Goal: Communication & Community: Answer question/provide support

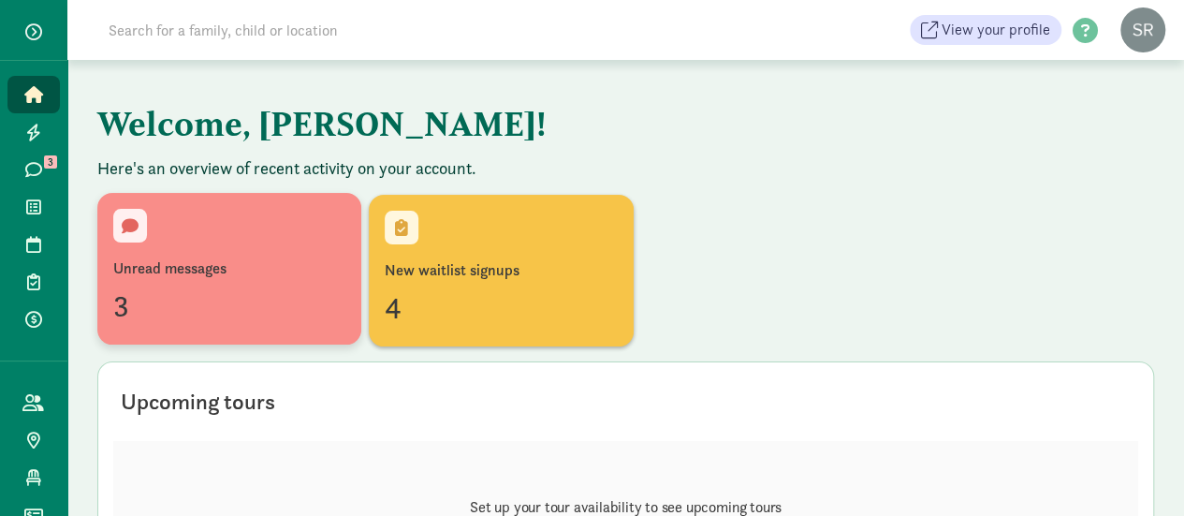
click at [162, 261] on div "Unread messages" at bounding box center [229, 268] width 232 height 22
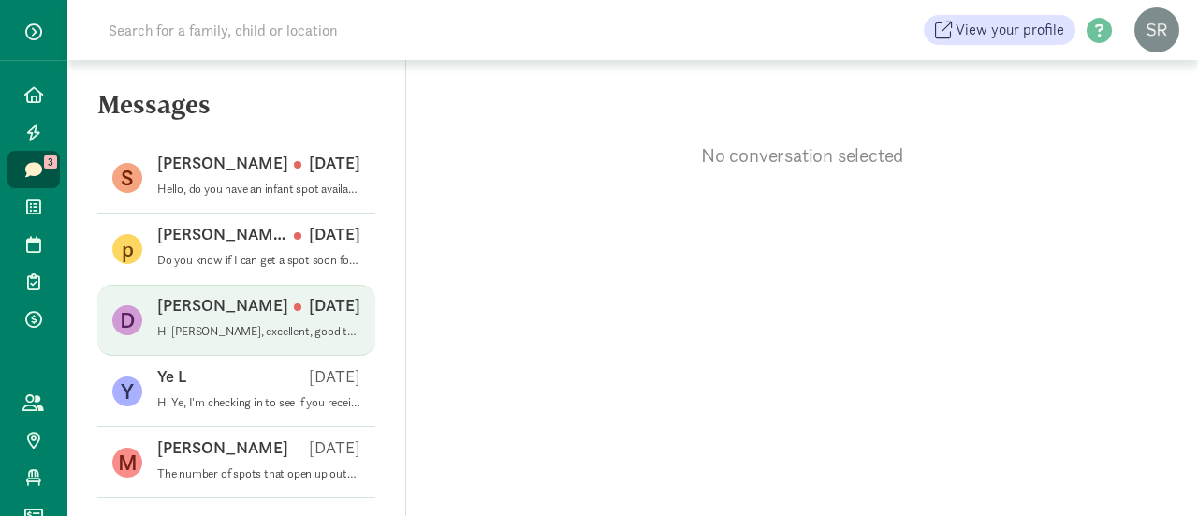
click at [322, 320] on div "[PERSON_NAME] [DATE]" at bounding box center [258, 309] width 203 height 30
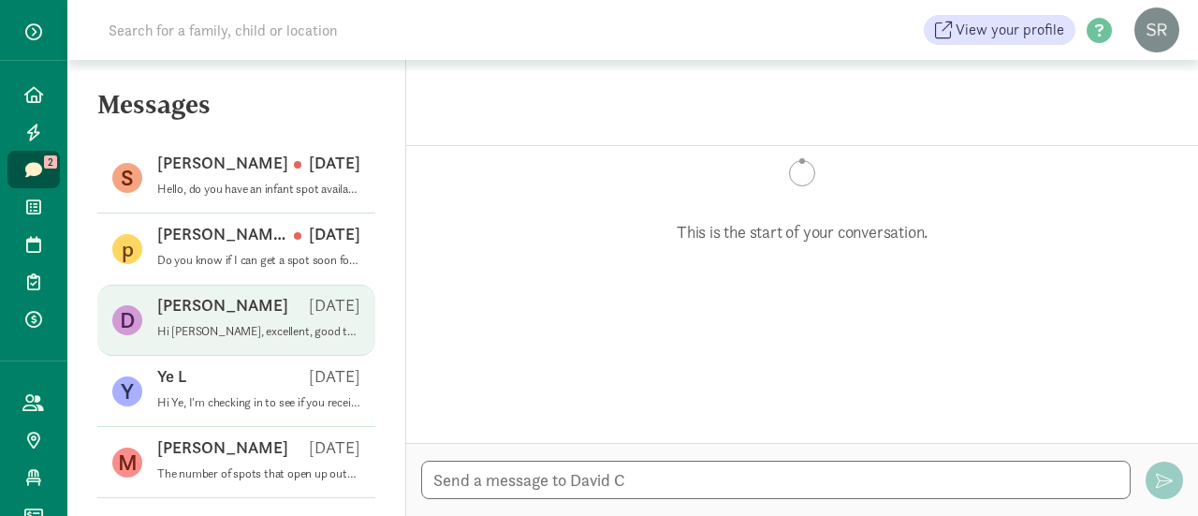
scroll to position [665, 0]
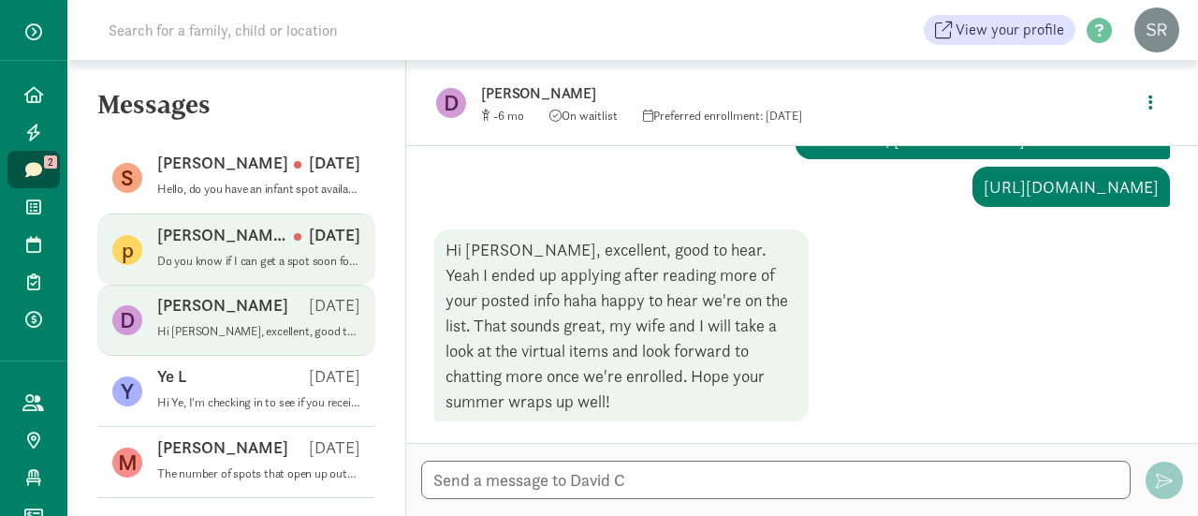
click at [249, 241] on div "[PERSON_NAME] n [DATE]" at bounding box center [258, 239] width 203 height 30
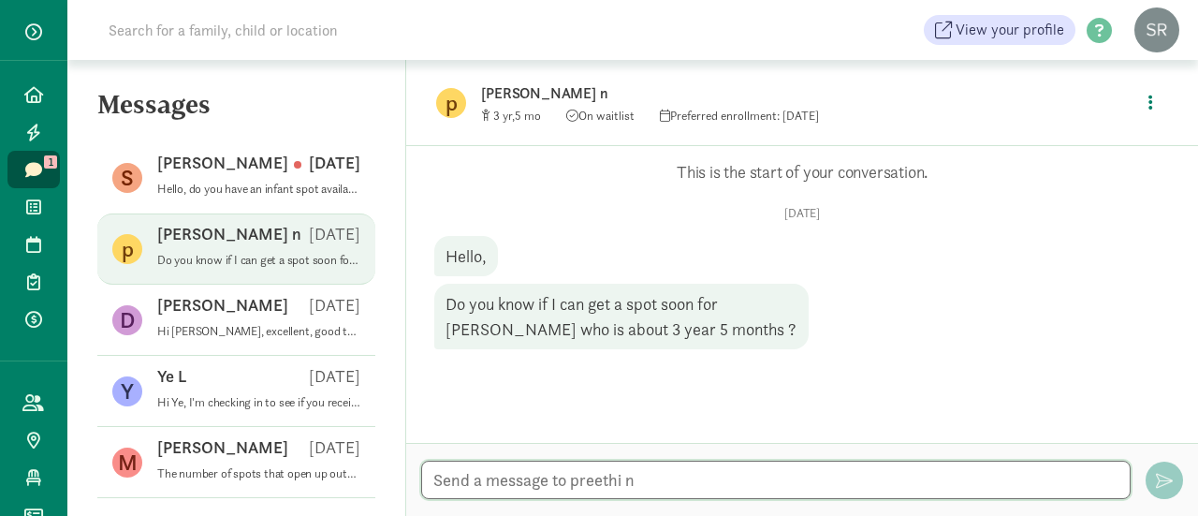
click at [647, 478] on textarea at bounding box center [775, 480] width 709 height 38
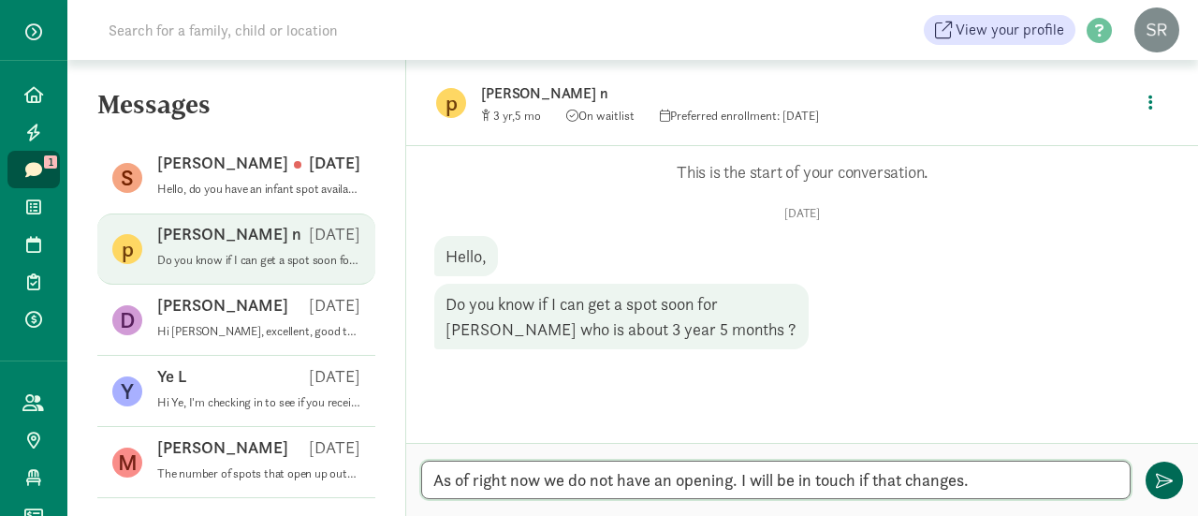
type textarea "As of right now we do not have an opening. I will be in touch if that changes."
click at [1166, 488] on span "button" at bounding box center [1164, 480] width 17 height 17
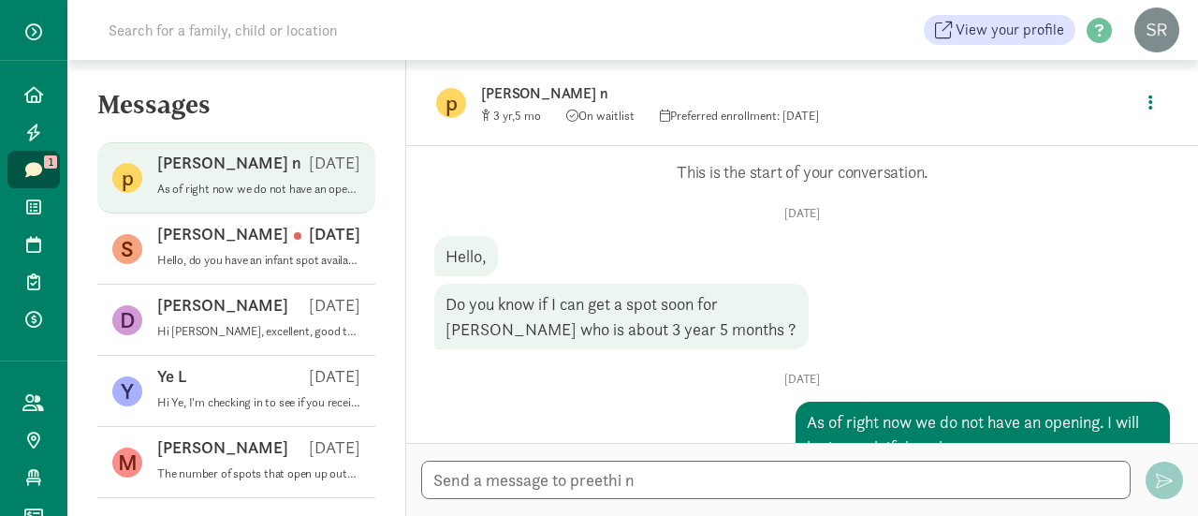
scroll to position [46, 0]
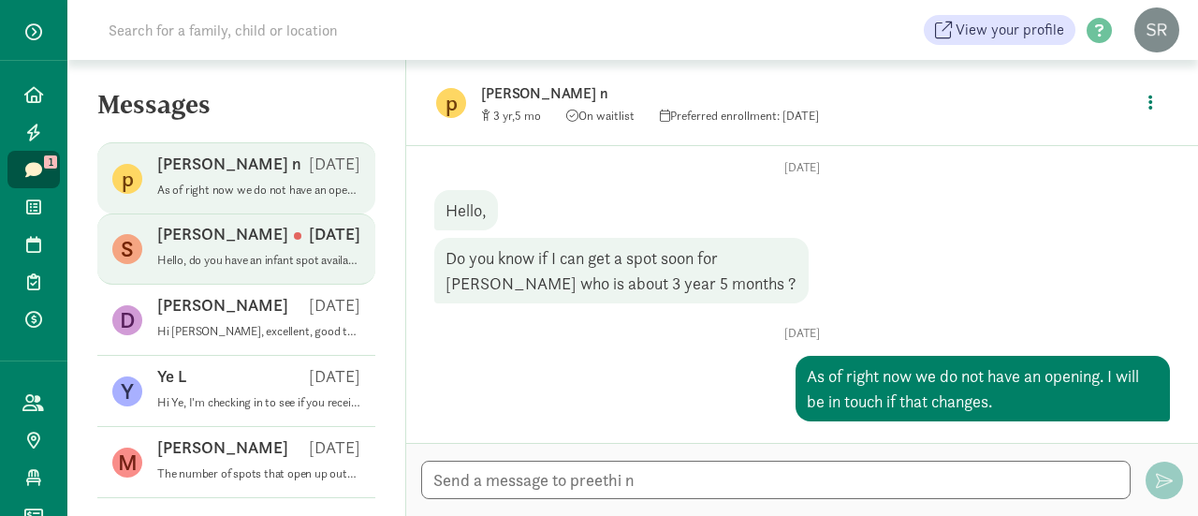
click at [204, 262] on p "Hello, do you have an infant spot available for a baby who is 6 months old? (DO…" at bounding box center [258, 260] width 203 height 15
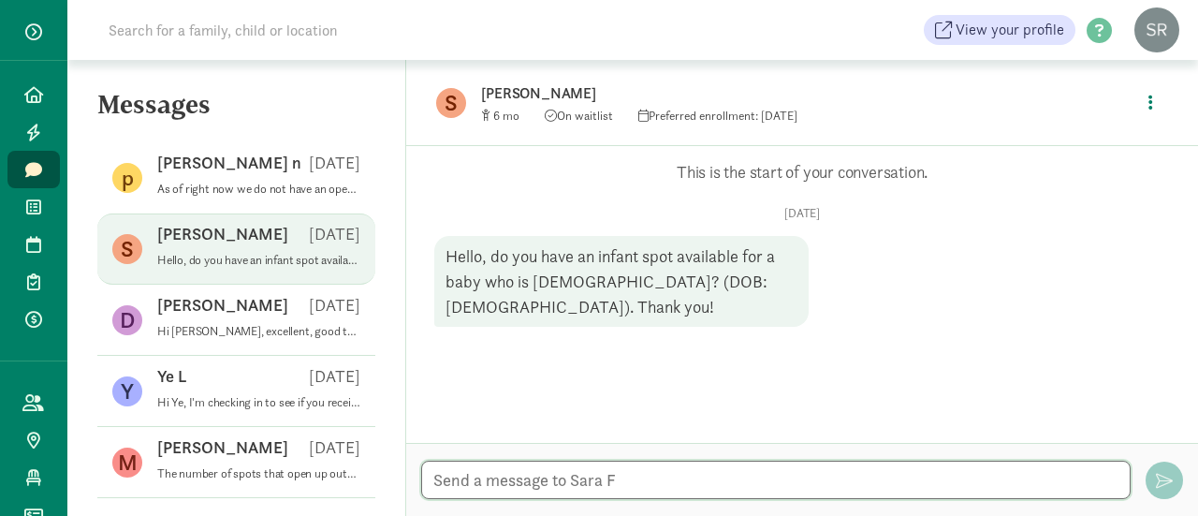
click at [544, 476] on textarea at bounding box center [775, 480] width 709 height 38
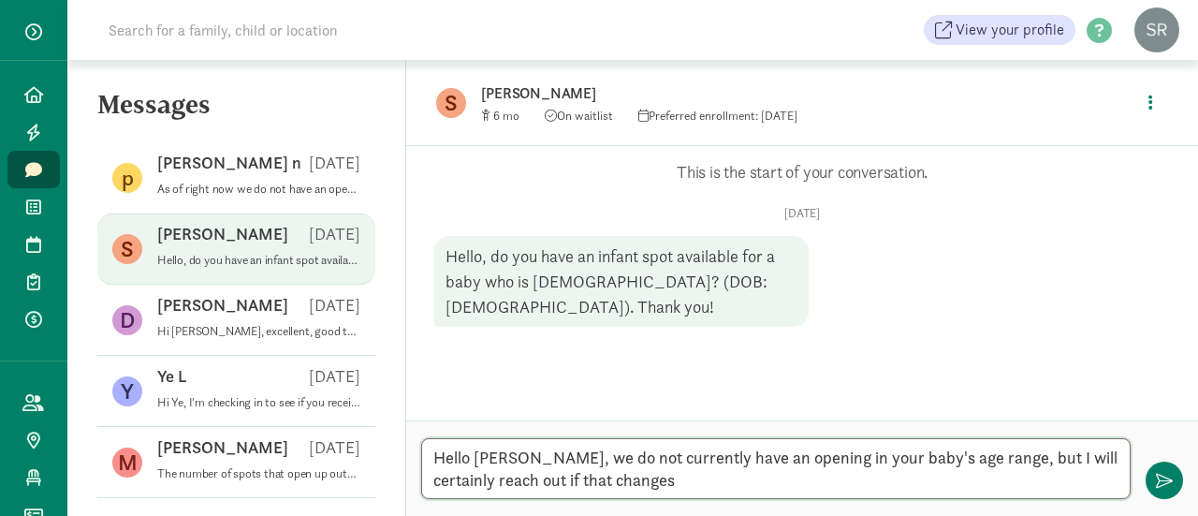
type textarea "Hello Sara, we do not currently have an opening in your baby's age range, but I…"
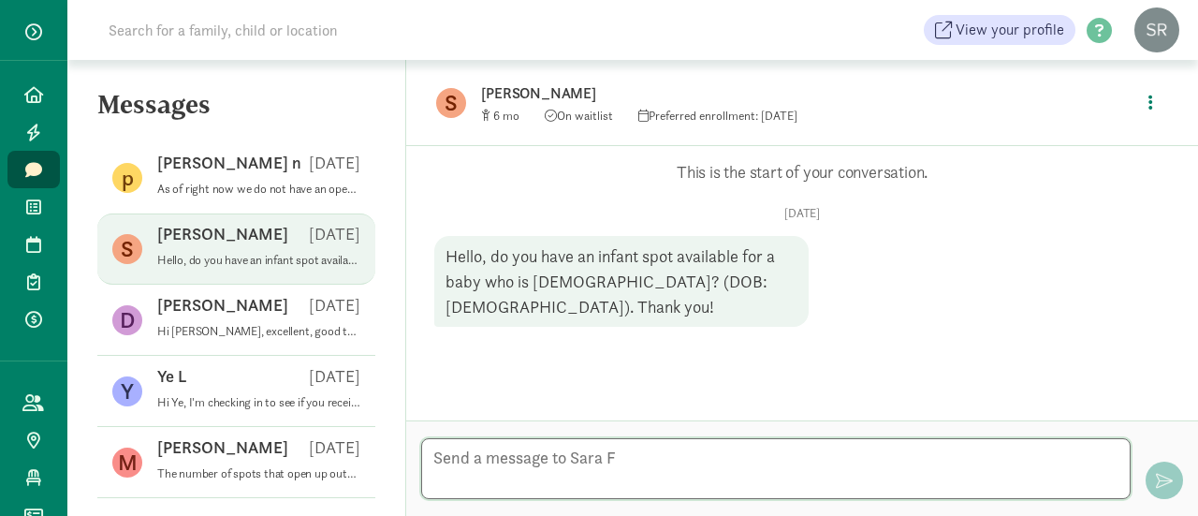
scroll to position [49, 0]
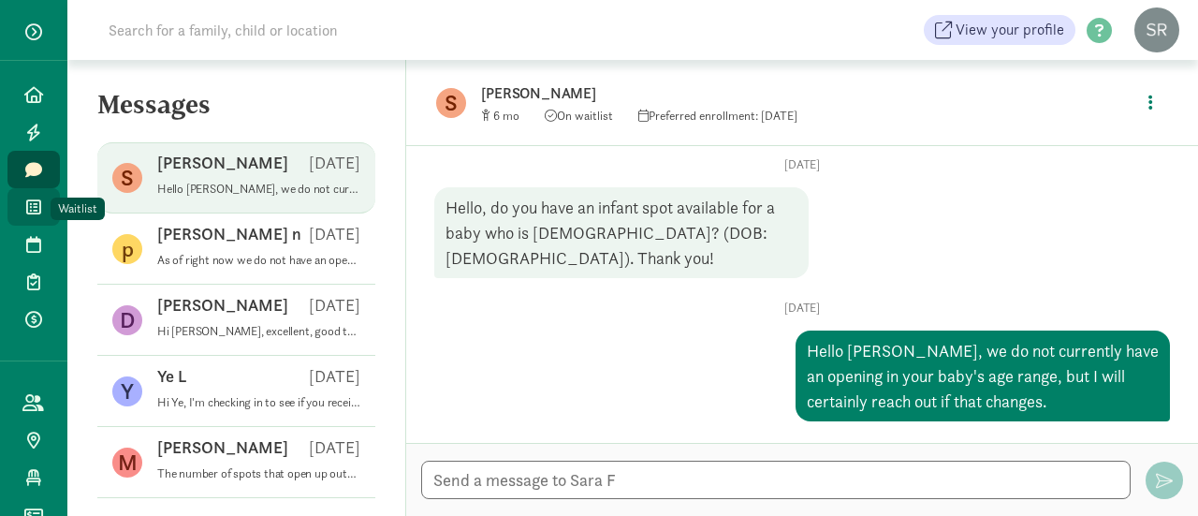
click at [28, 204] on icon at bounding box center [33, 206] width 15 height 17
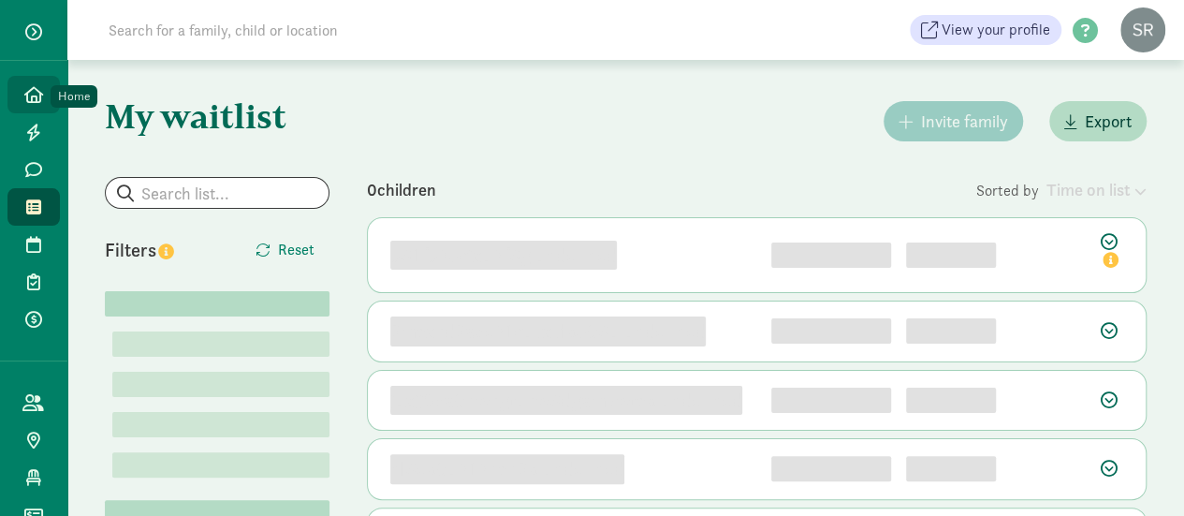
click at [24, 89] on icon at bounding box center [33, 94] width 19 height 17
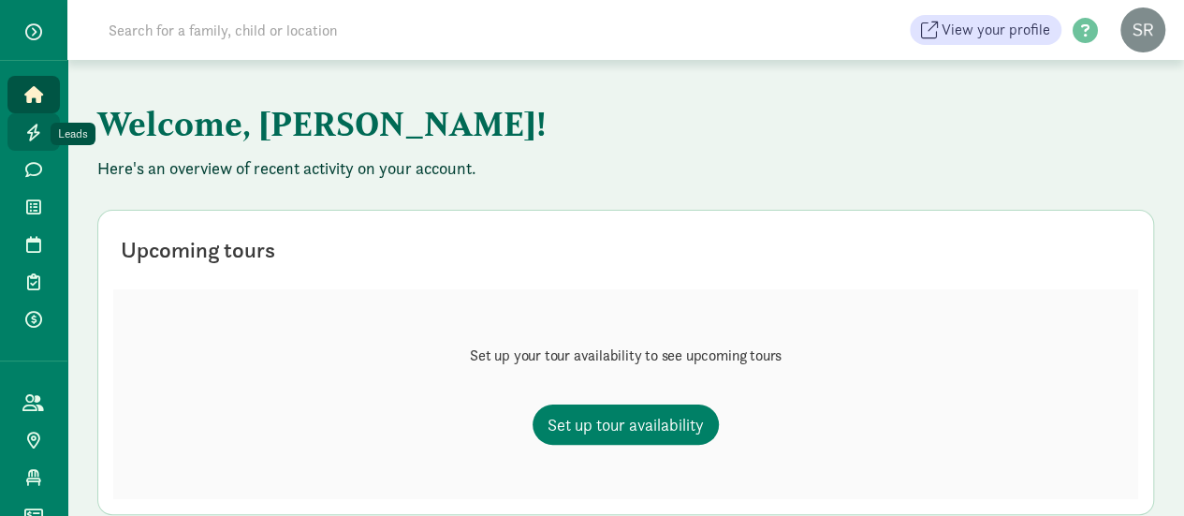
click at [26, 135] on icon at bounding box center [33, 132] width 15 height 17
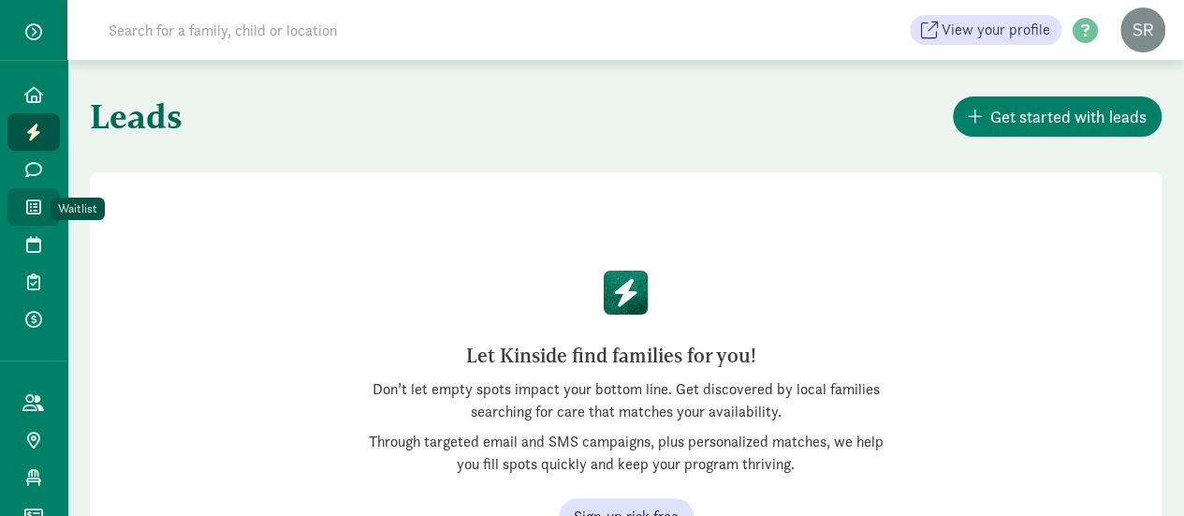
click at [26, 203] on icon at bounding box center [33, 206] width 15 height 17
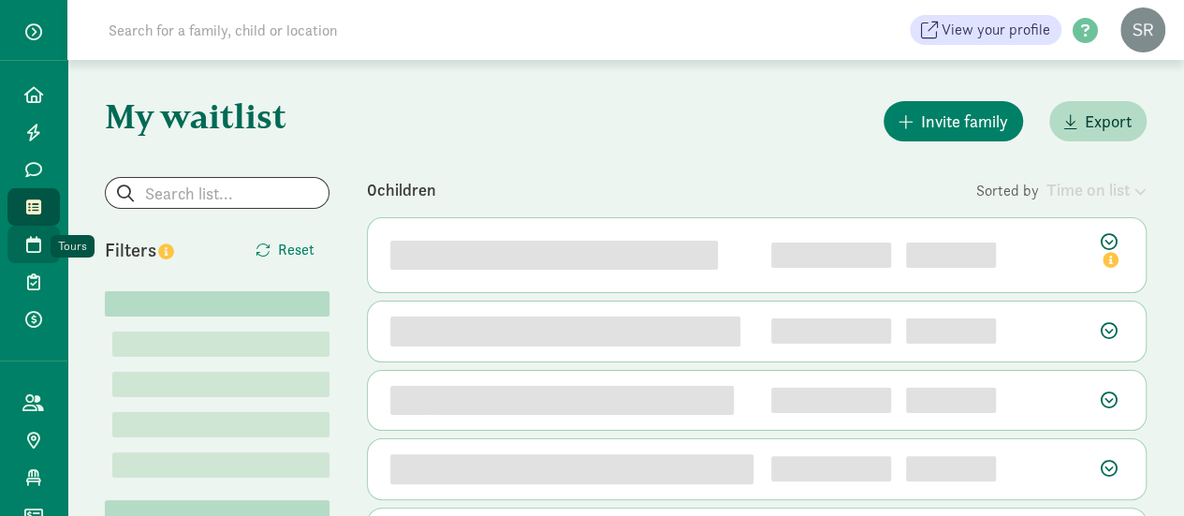
click at [26, 245] on icon at bounding box center [33, 244] width 15 height 17
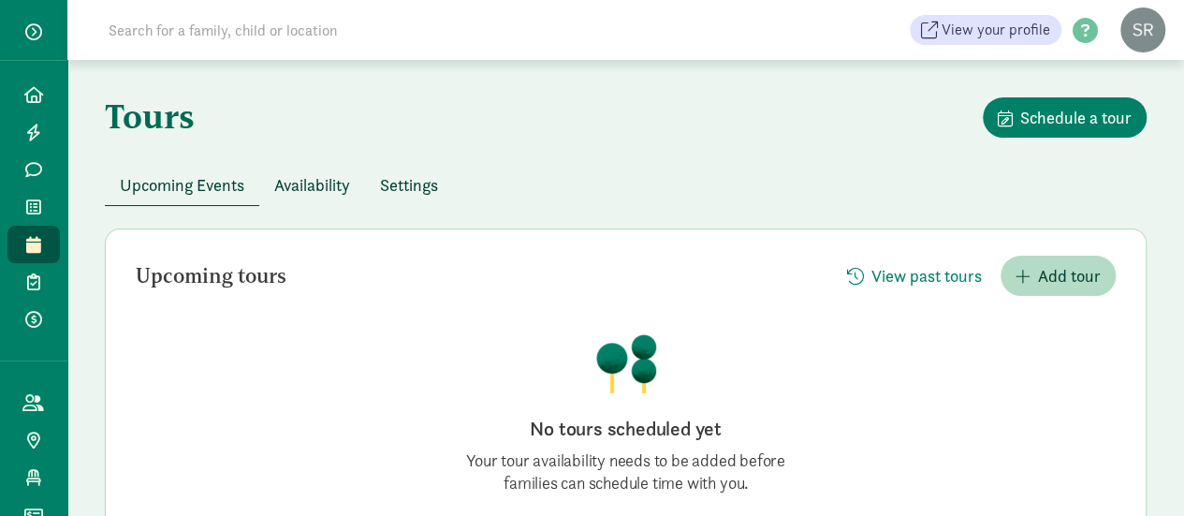
scroll to position [17, 0]
